Goal: Task Accomplishment & Management: Use online tool/utility

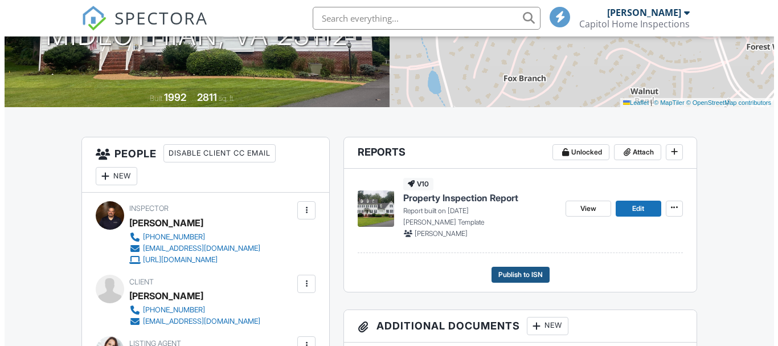
scroll to position [199, 0]
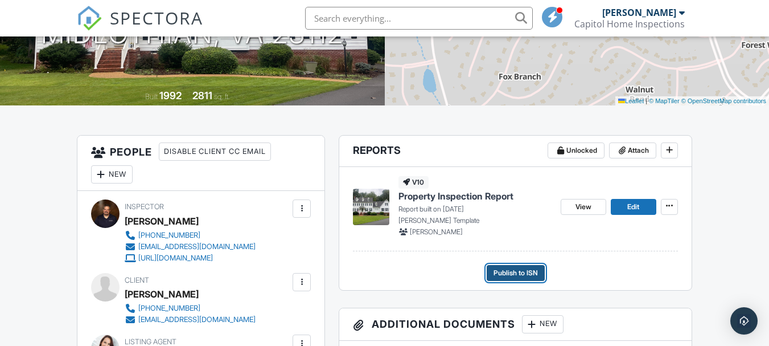
click at [514, 274] on span "Publish to ISN" at bounding box center [516, 272] width 44 height 11
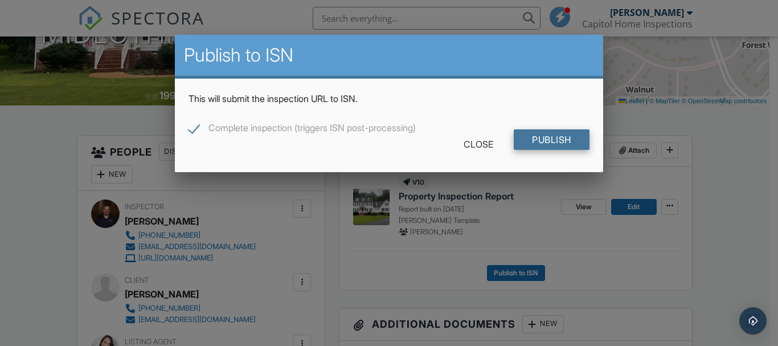
click at [544, 136] on input "Publish" at bounding box center [552, 139] width 76 height 20
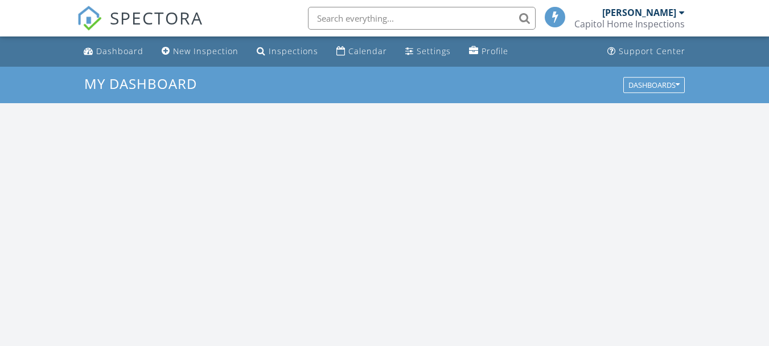
scroll to position [1054, 787]
